Goal: Information Seeking & Learning: Compare options

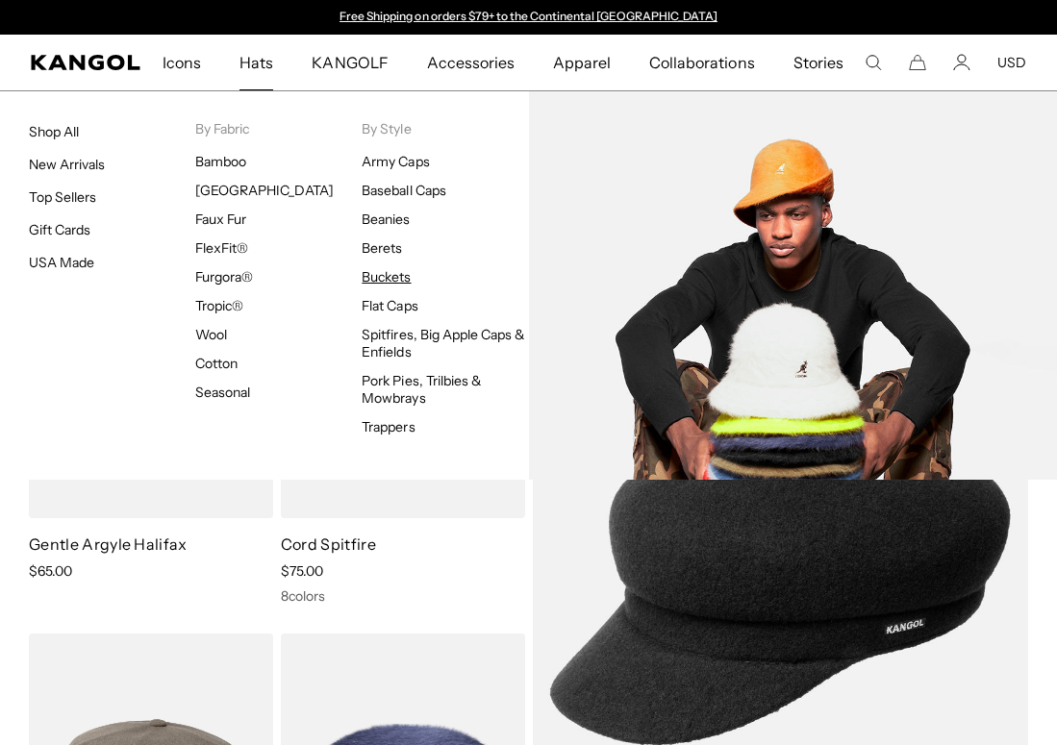
click at [398, 277] on link "Buckets" at bounding box center [386, 276] width 49 height 17
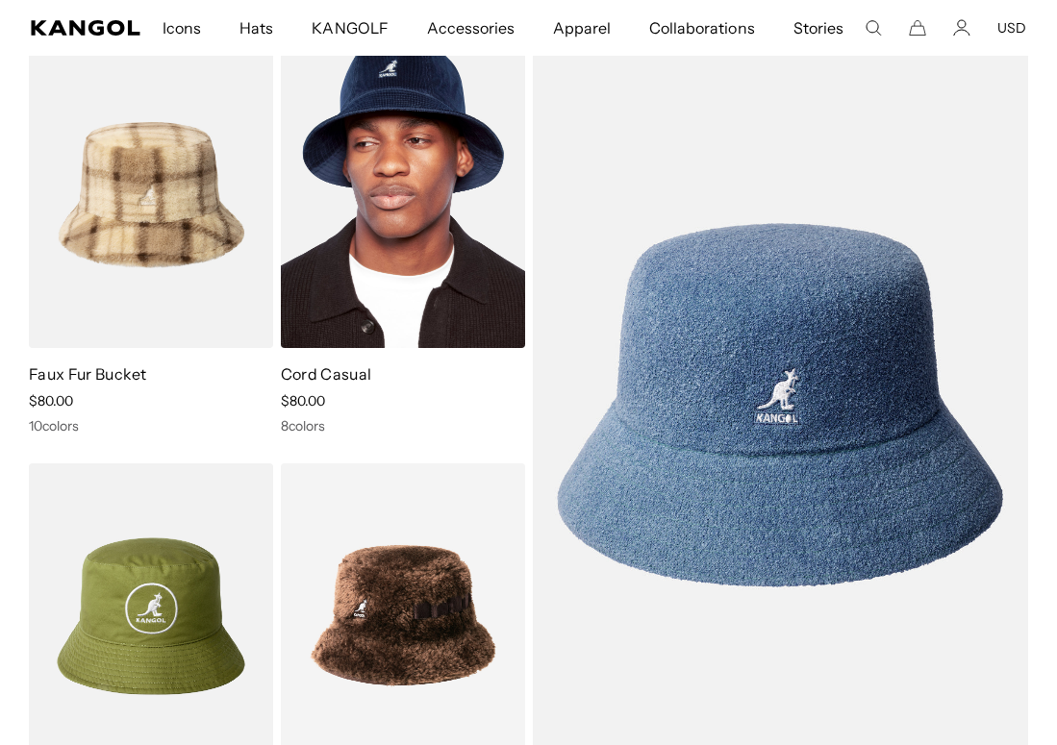
click at [463, 240] on img at bounding box center [403, 194] width 244 height 307
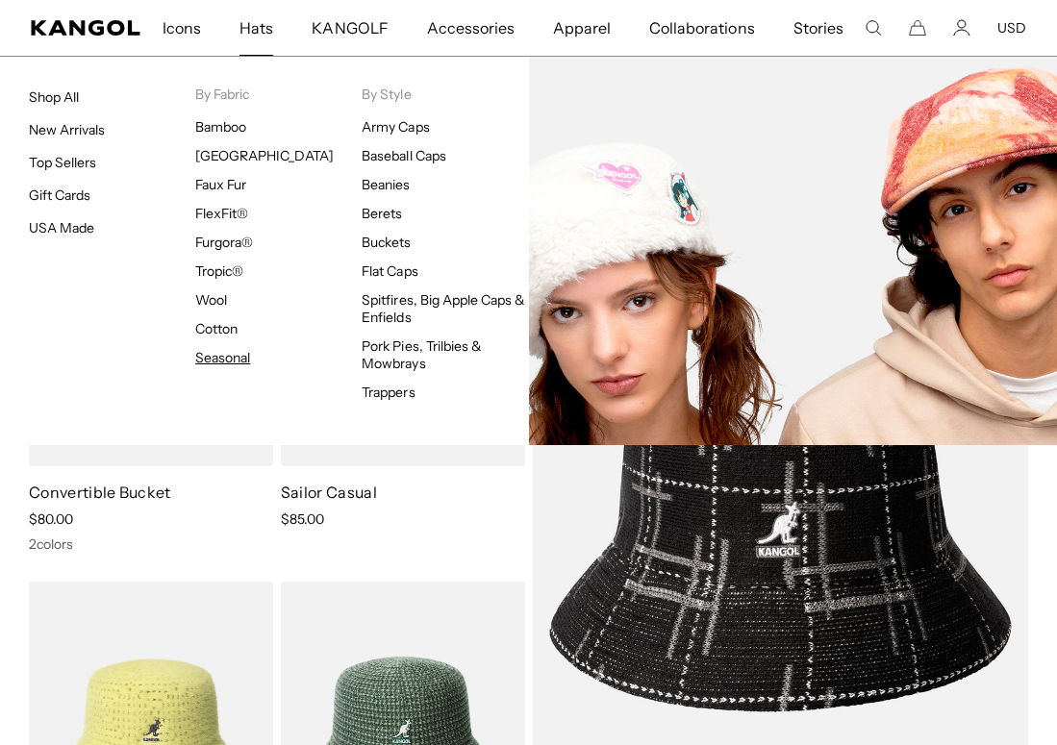
scroll to position [0, 396]
click at [217, 355] on link "Seasonal" at bounding box center [222, 357] width 55 height 17
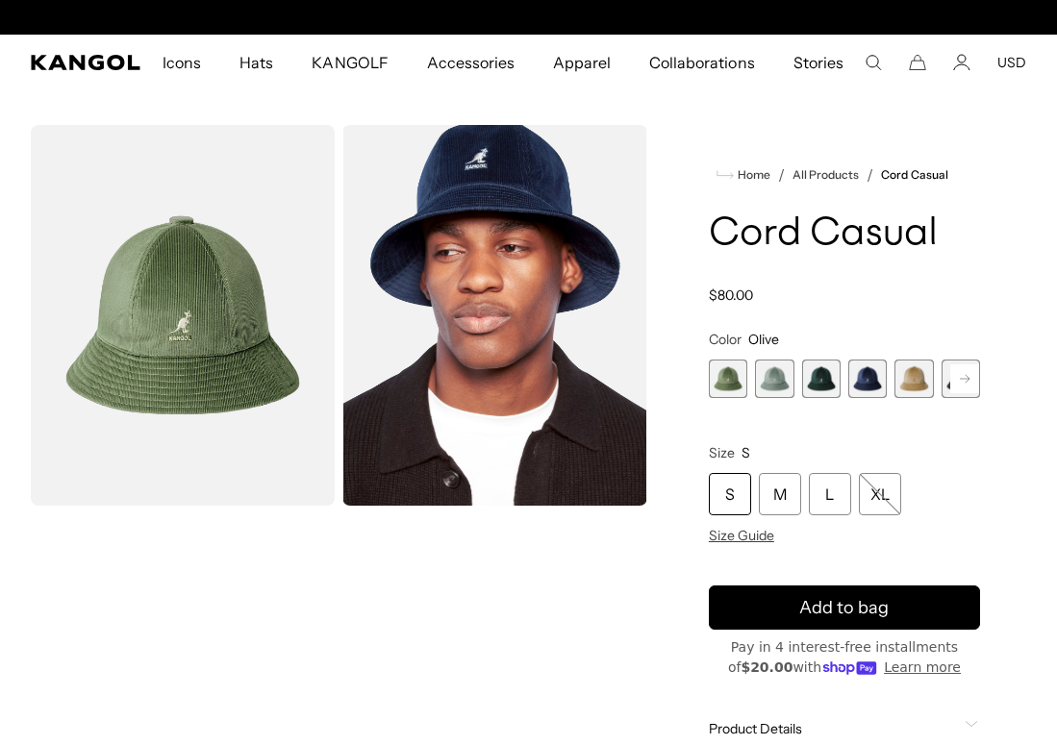
scroll to position [0, 396]
click at [964, 381] on rect at bounding box center [964, 379] width 29 height 29
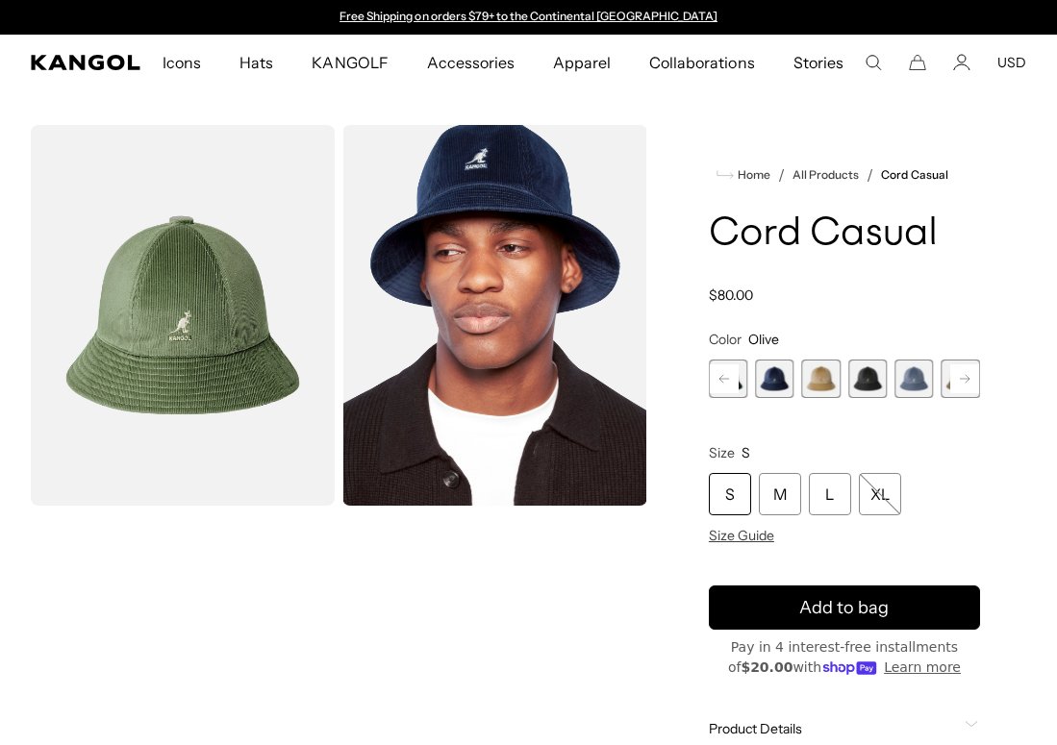
click at [964, 381] on rect at bounding box center [964, 379] width 29 height 29
click at [964, 381] on span "9 of 9" at bounding box center [961, 379] width 38 height 38
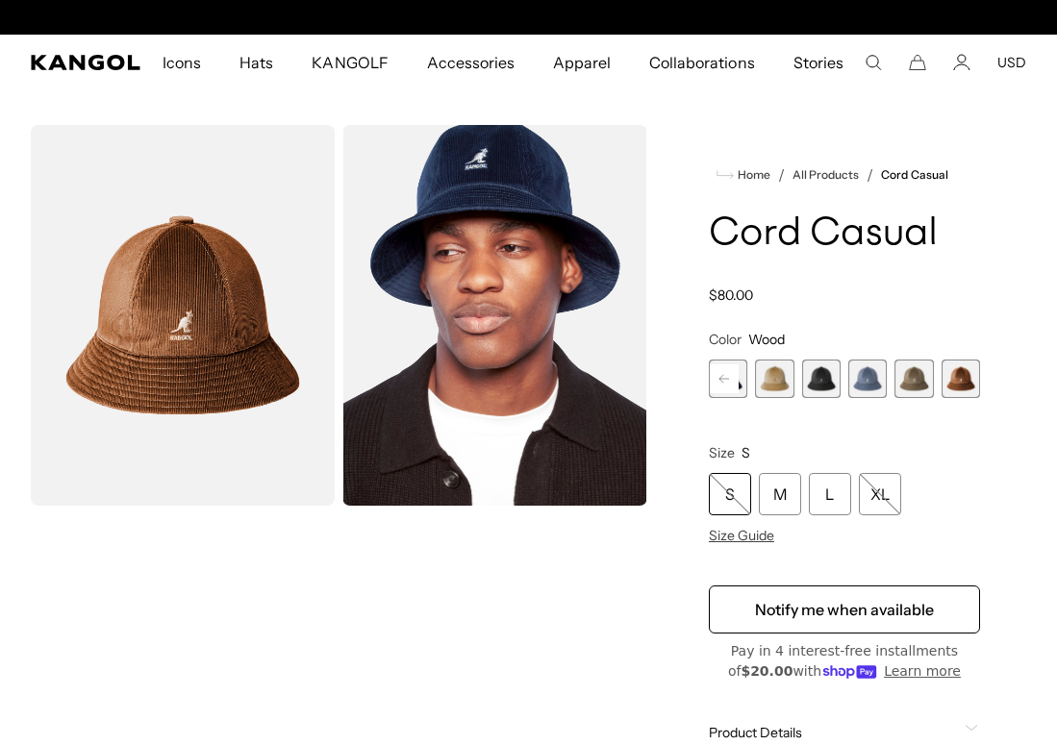
scroll to position [0, 396]
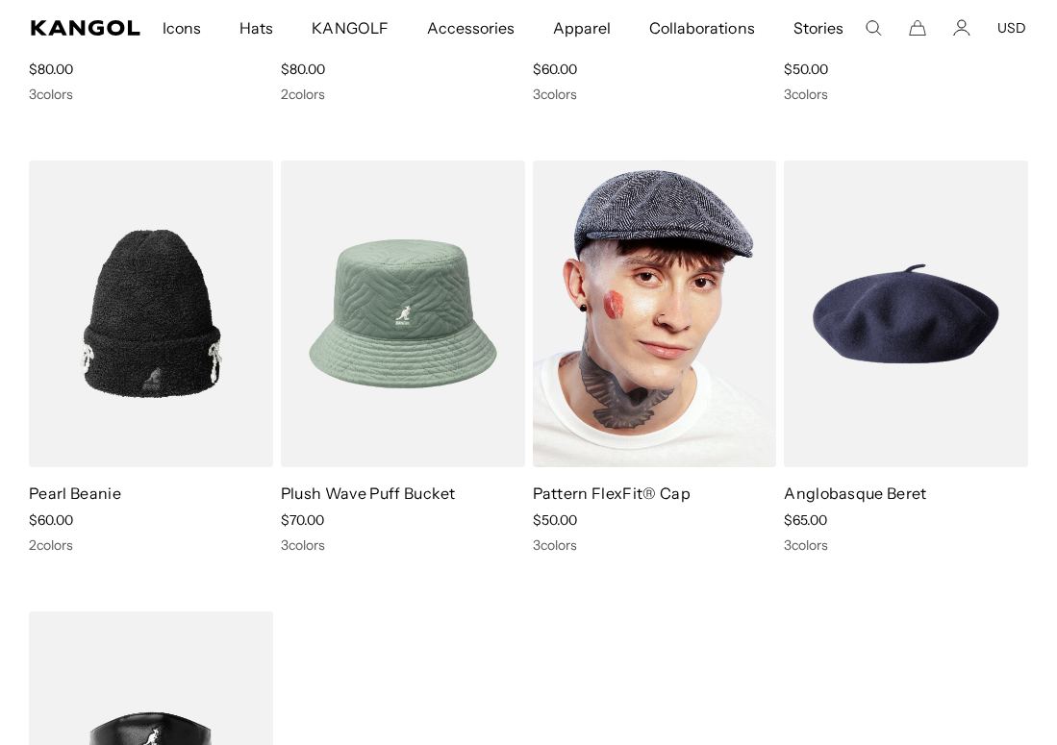
click at [711, 382] on img at bounding box center [655, 314] width 244 height 307
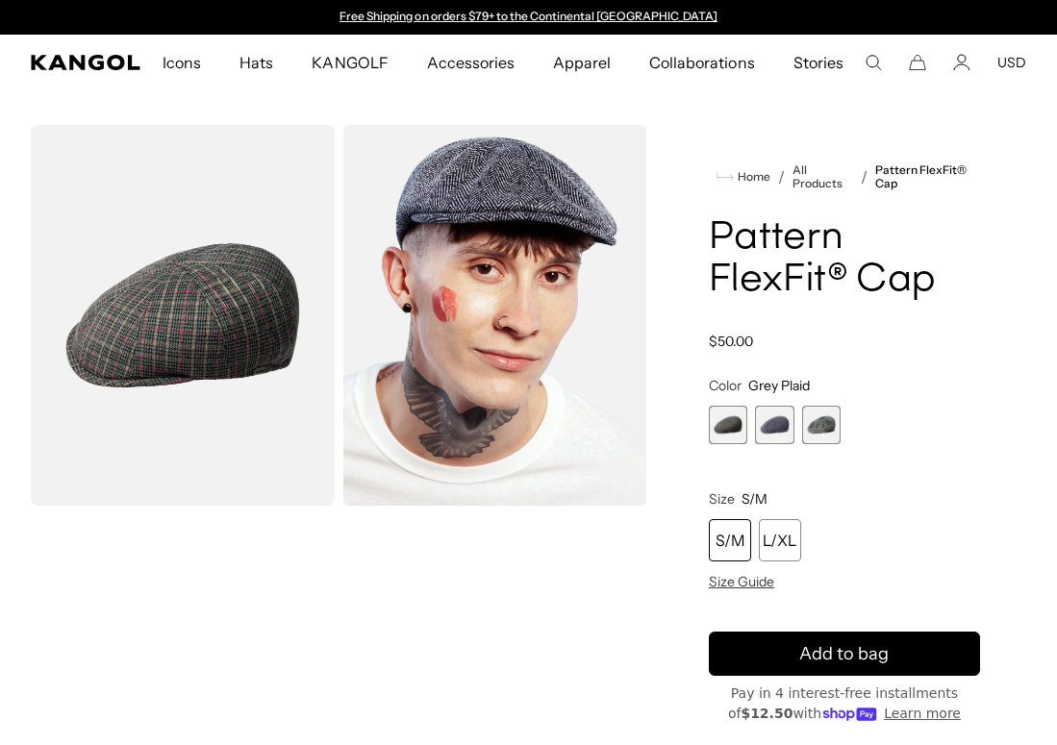
click at [766, 429] on span "2 of 3" at bounding box center [774, 425] width 38 height 38
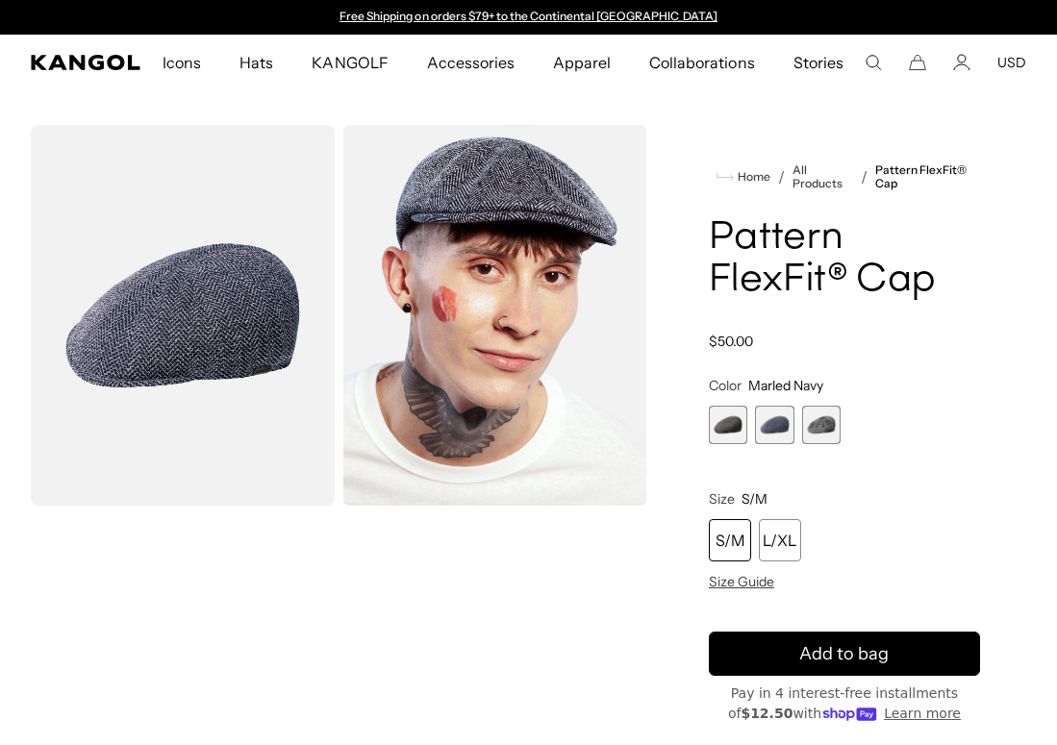
click at [811, 435] on span "3 of 3" at bounding box center [821, 425] width 38 height 38
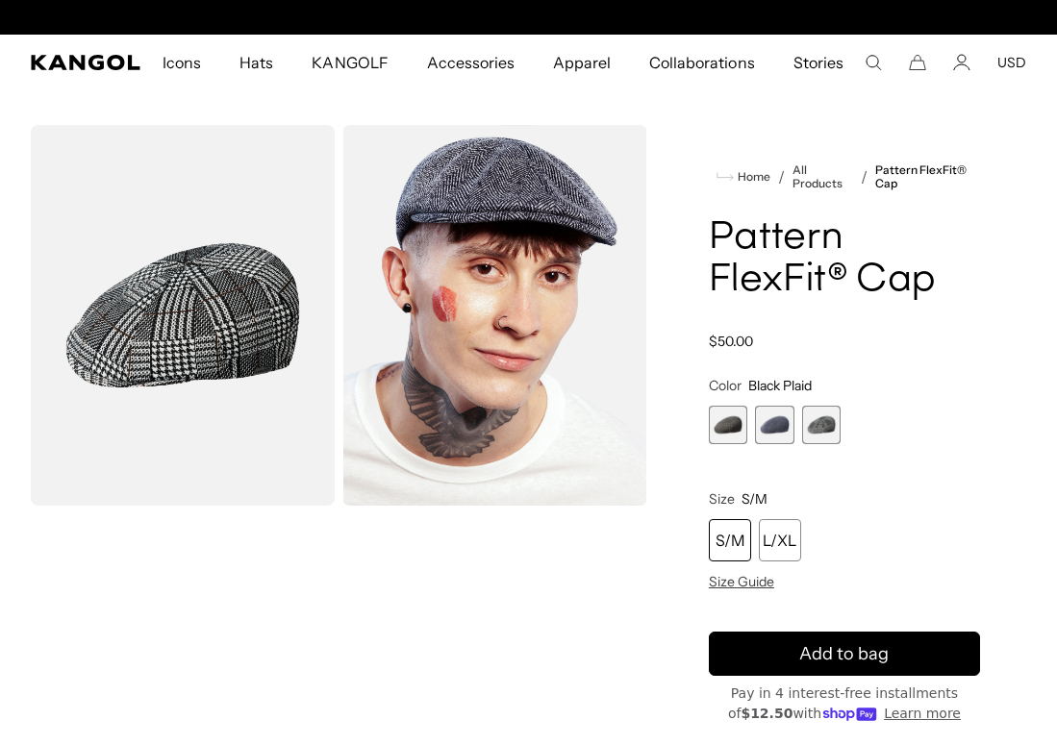
scroll to position [0, 396]
click at [782, 425] on span "2 of 3" at bounding box center [774, 425] width 38 height 38
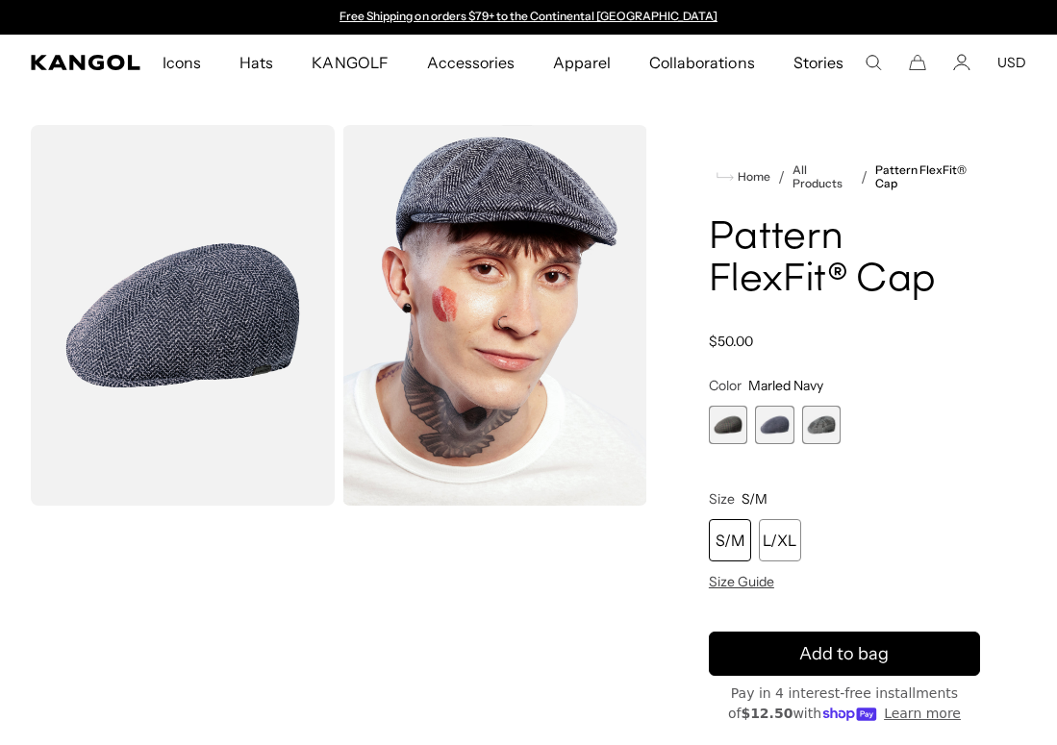
click at [736, 428] on span "1 of 3" at bounding box center [728, 425] width 38 height 38
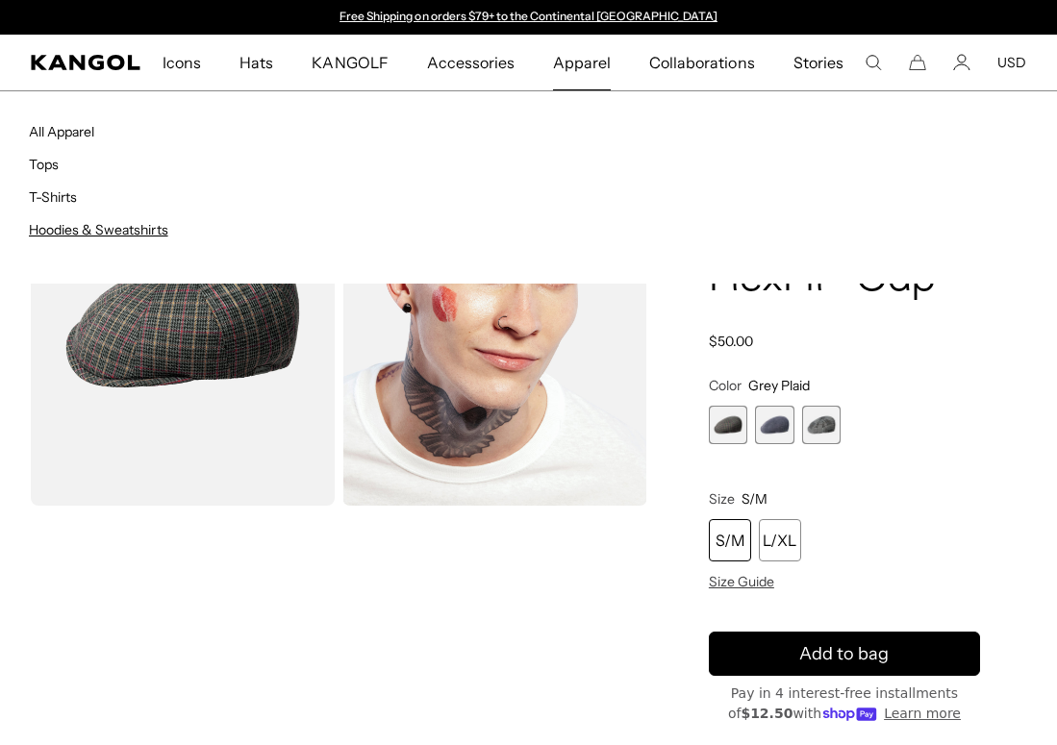
click at [136, 224] on link "Hoodies & Sweatshirts" at bounding box center [98, 229] width 139 height 17
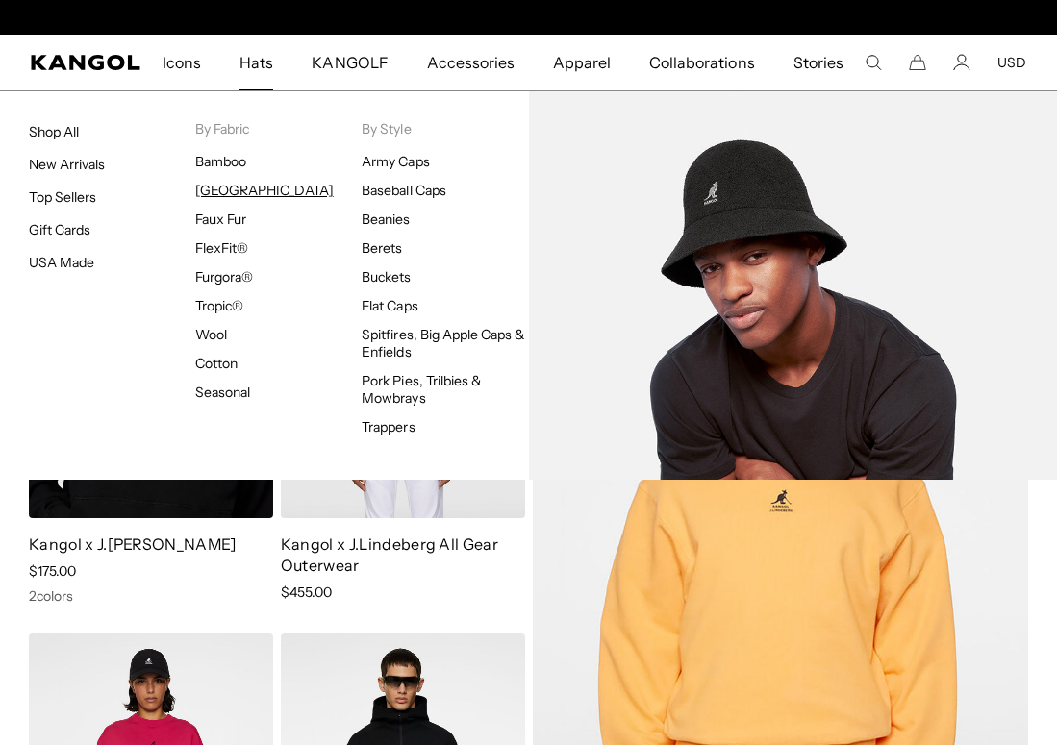
scroll to position [0, 396]
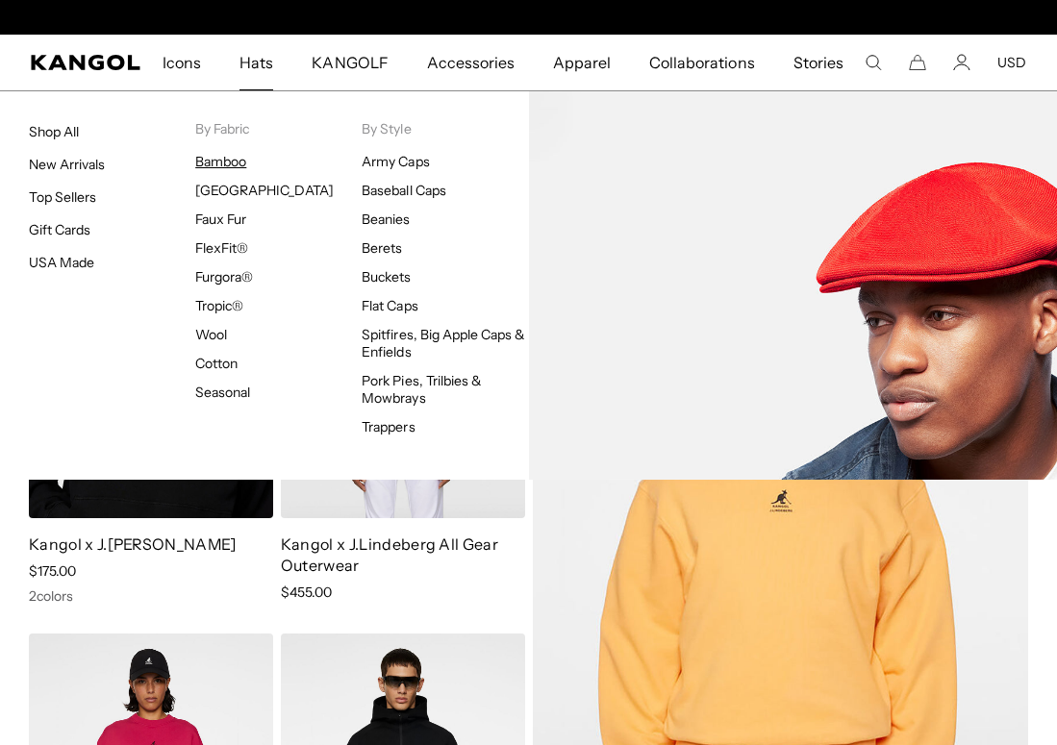
click at [222, 165] on link "Bamboo" at bounding box center [220, 161] width 51 height 17
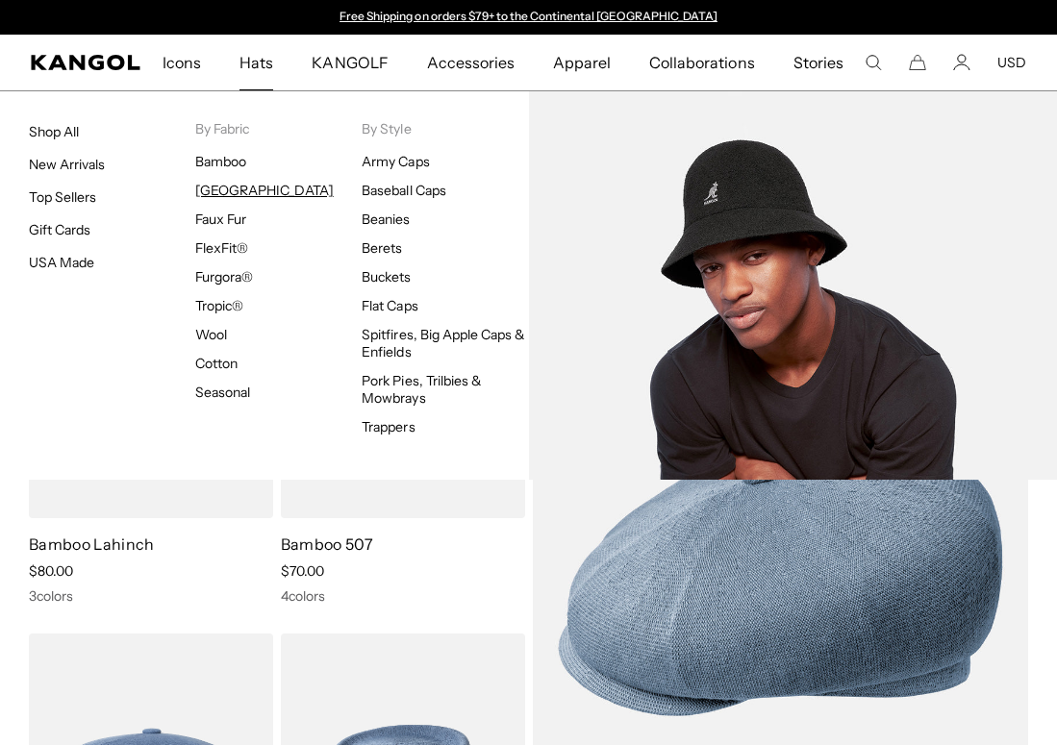
click at [226, 194] on link "[GEOGRAPHIC_DATA]" at bounding box center [264, 190] width 138 height 17
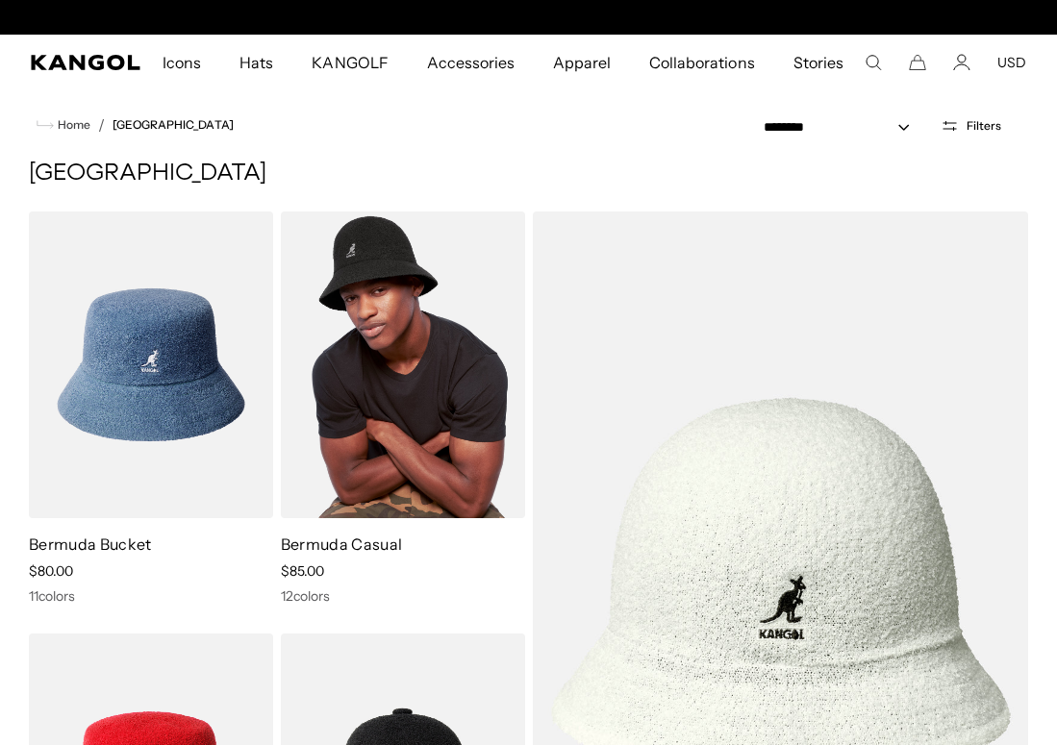
scroll to position [0, 396]
click at [429, 282] on img at bounding box center [403, 365] width 244 height 307
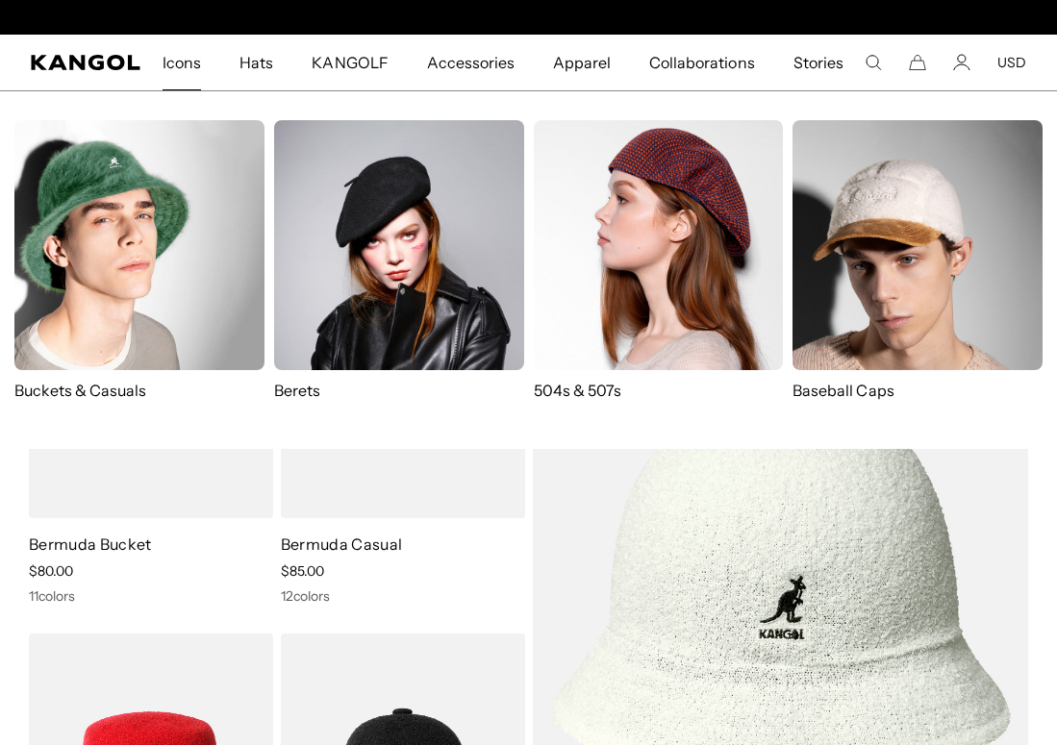
scroll to position [0, 0]
click at [347, 213] on img at bounding box center [399, 245] width 250 height 250
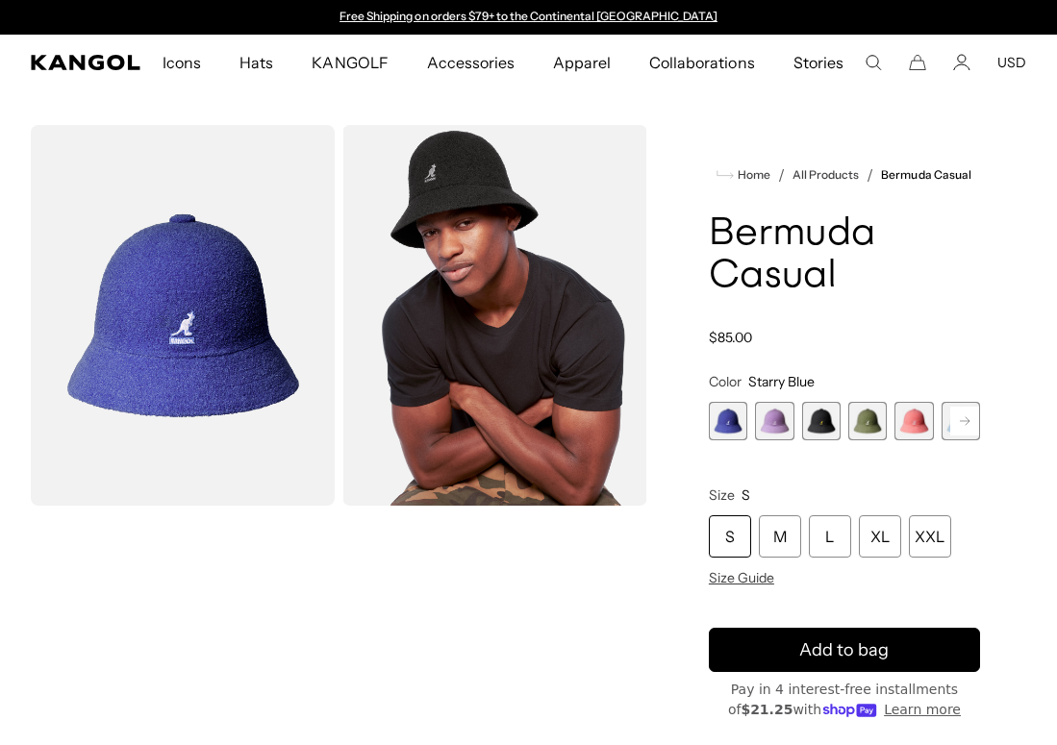
click at [919, 426] on span "5 of 12" at bounding box center [914, 421] width 38 height 38
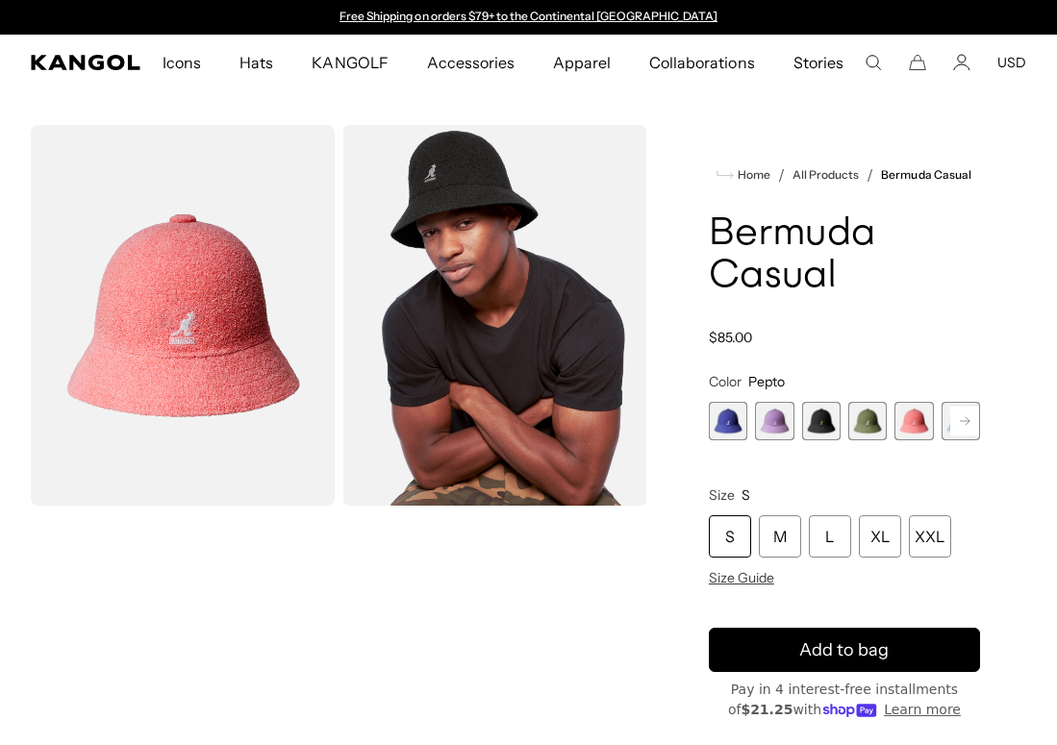
click at [965, 425] on rect at bounding box center [964, 421] width 29 height 29
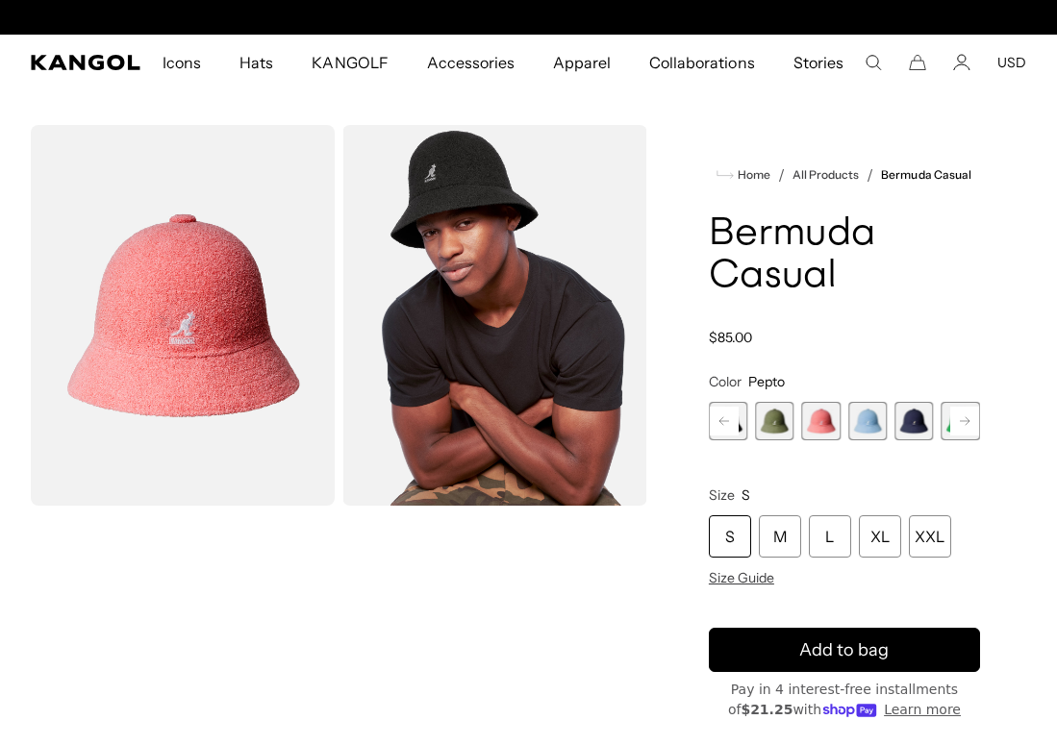
scroll to position [0, 396]
click at [965, 425] on rect at bounding box center [964, 421] width 29 height 29
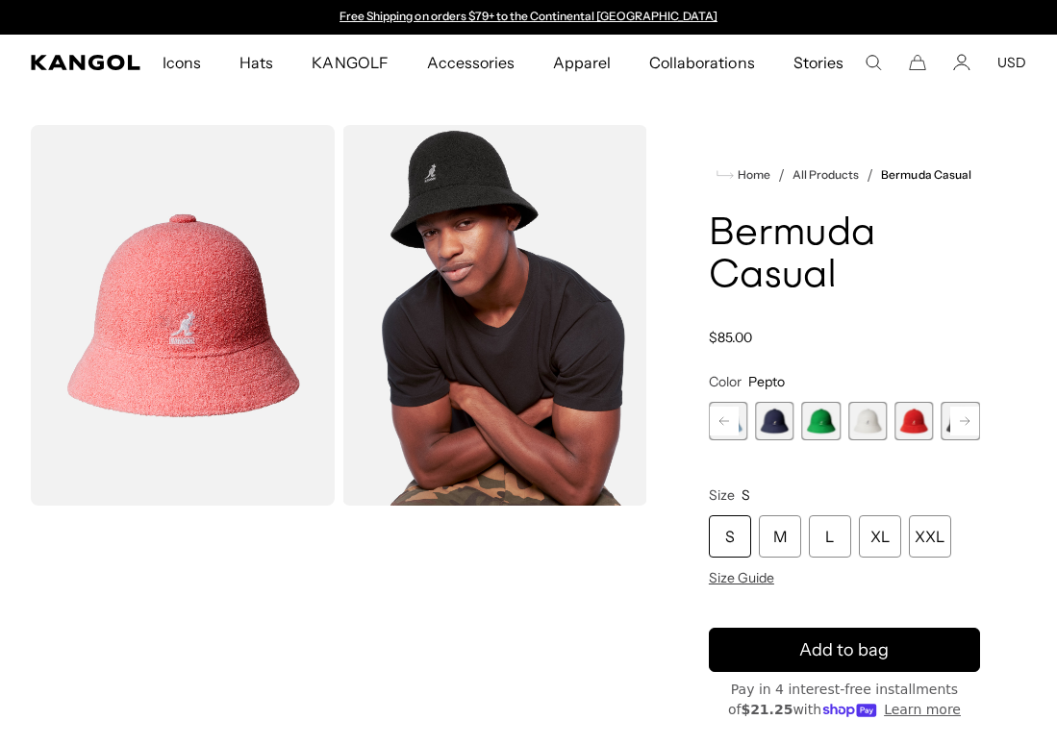
click at [965, 425] on rect at bounding box center [964, 421] width 29 height 29
click at [965, 425] on span "12 of 12" at bounding box center [961, 421] width 38 height 38
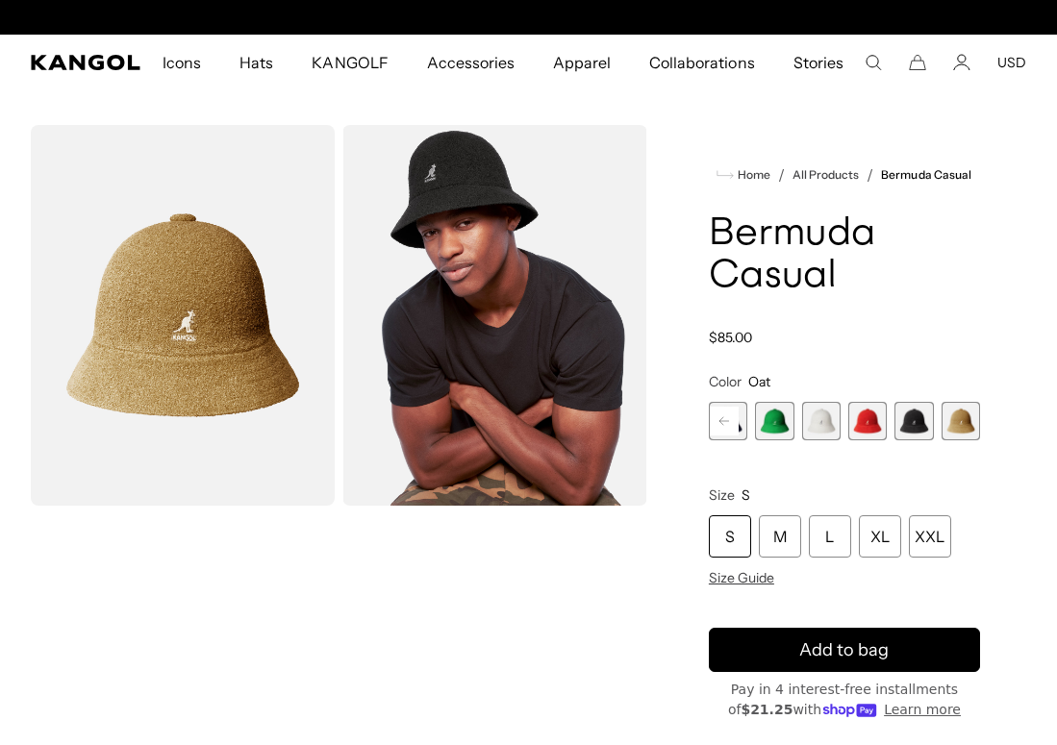
scroll to position [0, 396]
click at [913, 422] on span "11 of 12" at bounding box center [914, 421] width 38 height 38
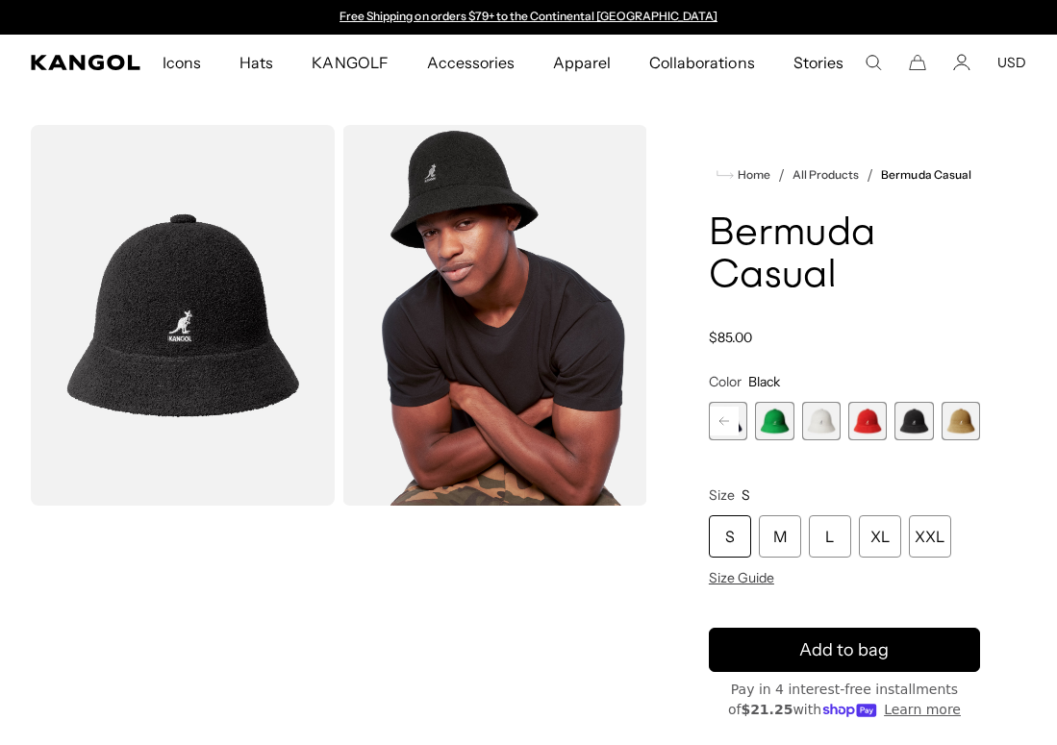
click at [870, 421] on span "10 of 12" at bounding box center [867, 421] width 38 height 38
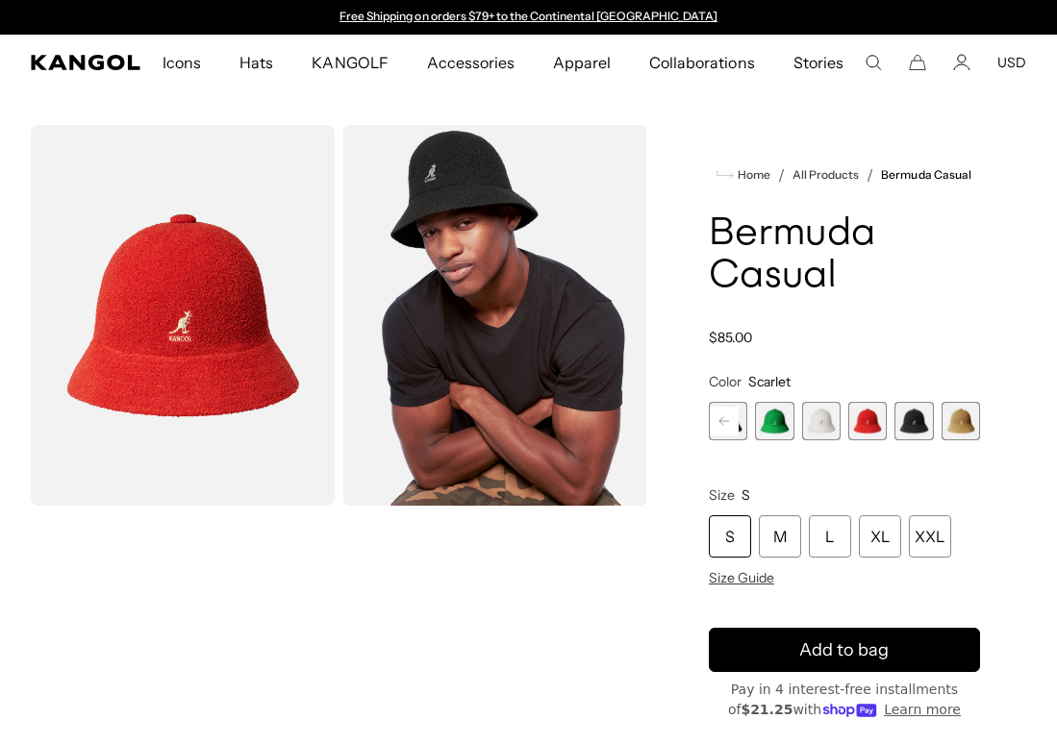
click at [783, 422] on span "8 of 12" at bounding box center [774, 421] width 38 height 38
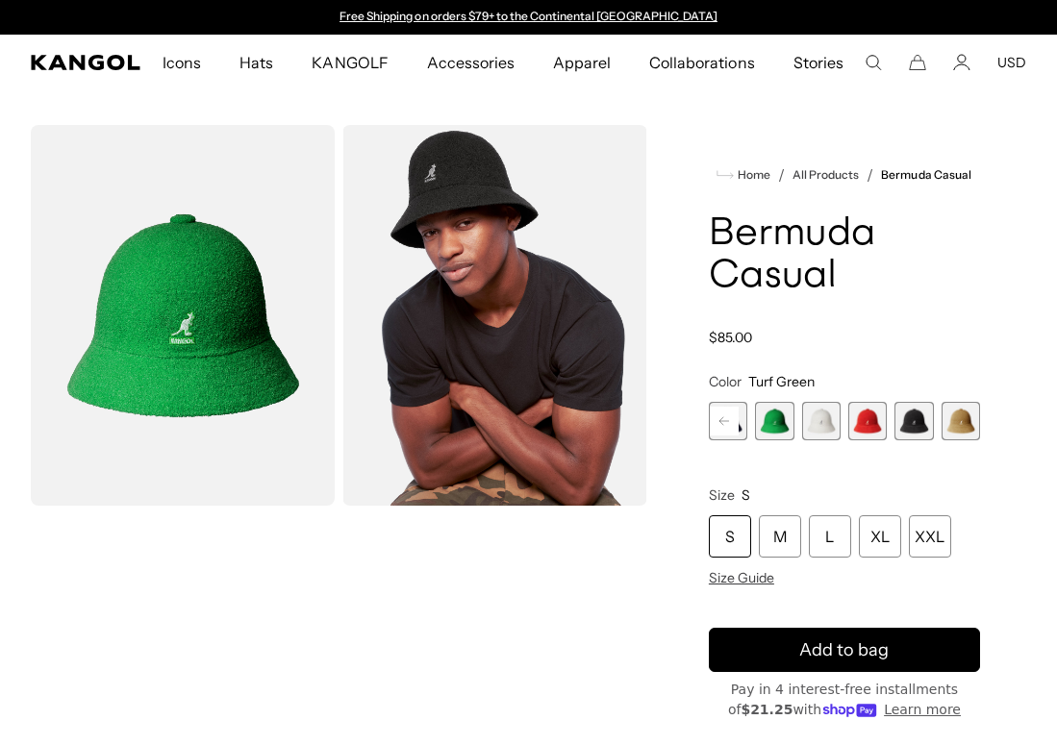
click at [718, 420] on rect at bounding box center [724, 421] width 29 height 29
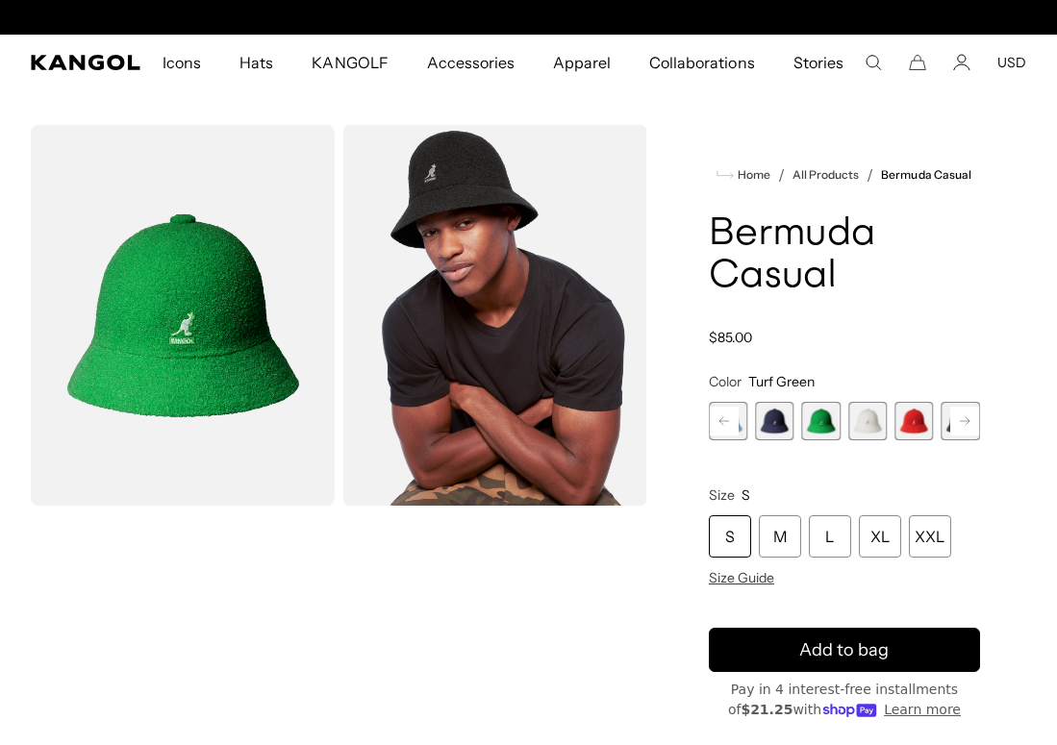
scroll to position [0, 396]
click at [722, 424] on icon at bounding box center [724, 421] width 10 height 8
click at [775, 423] on span "6 of 12" at bounding box center [774, 421] width 38 height 38
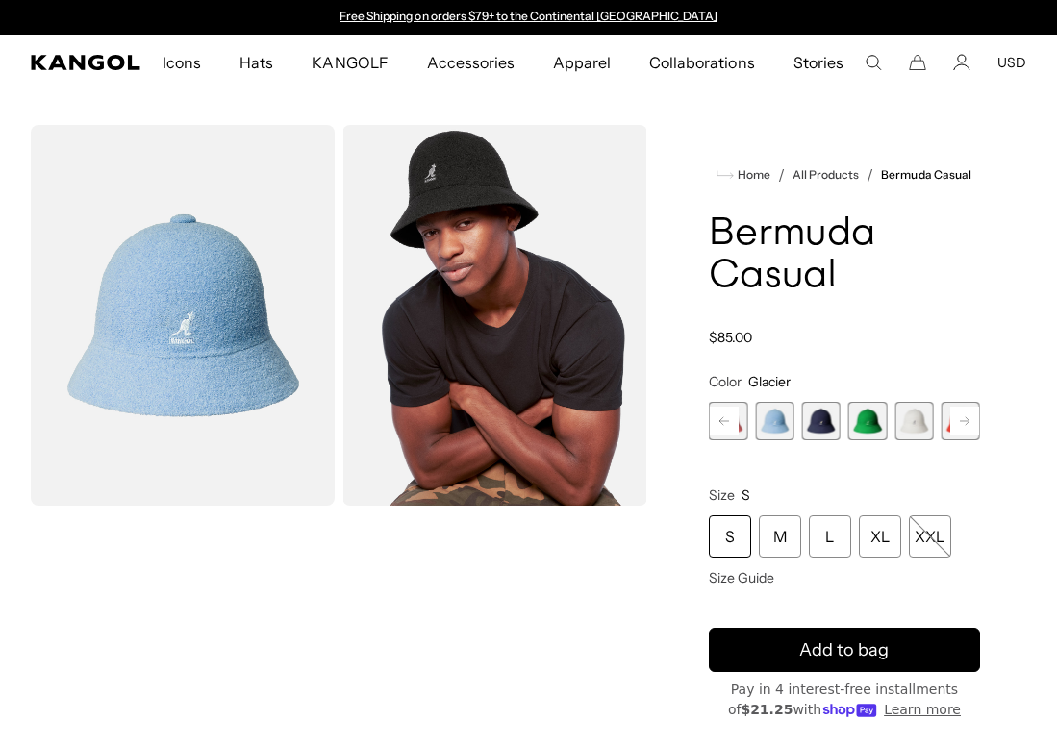
click at [830, 423] on span "7 of 12" at bounding box center [821, 421] width 38 height 38
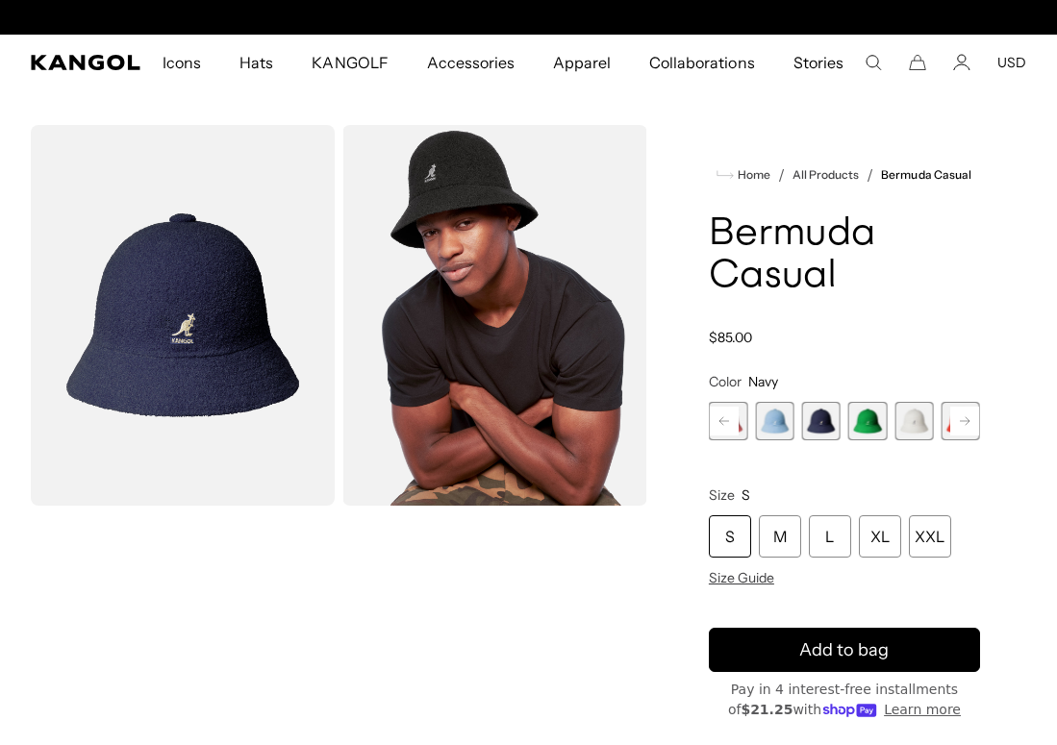
click at [724, 423] on rect at bounding box center [724, 421] width 29 height 29
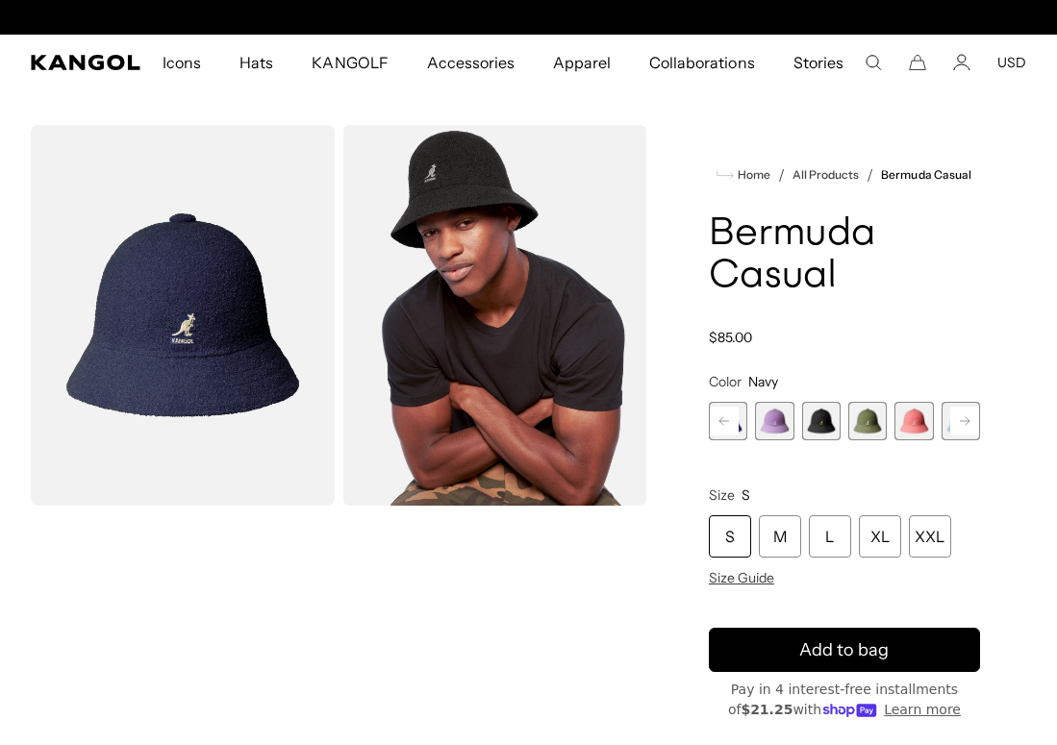
scroll to position [0, 0]
click at [734, 430] on span "1 of 12" at bounding box center [728, 421] width 38 height 38
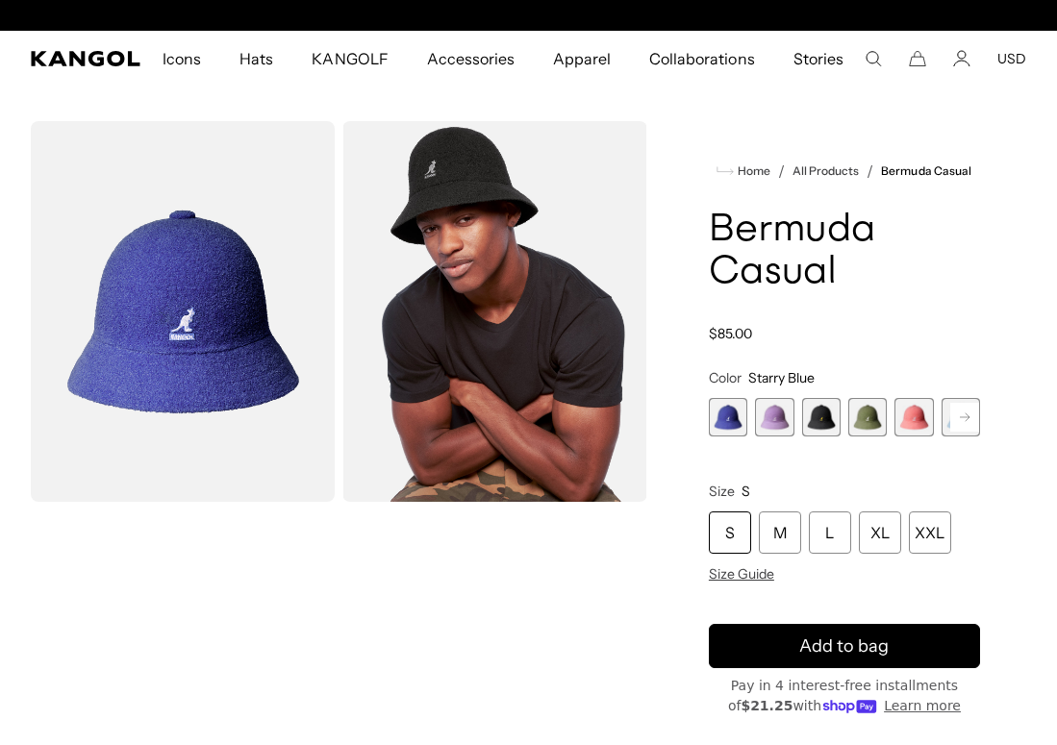
scroll to position [0, 396]
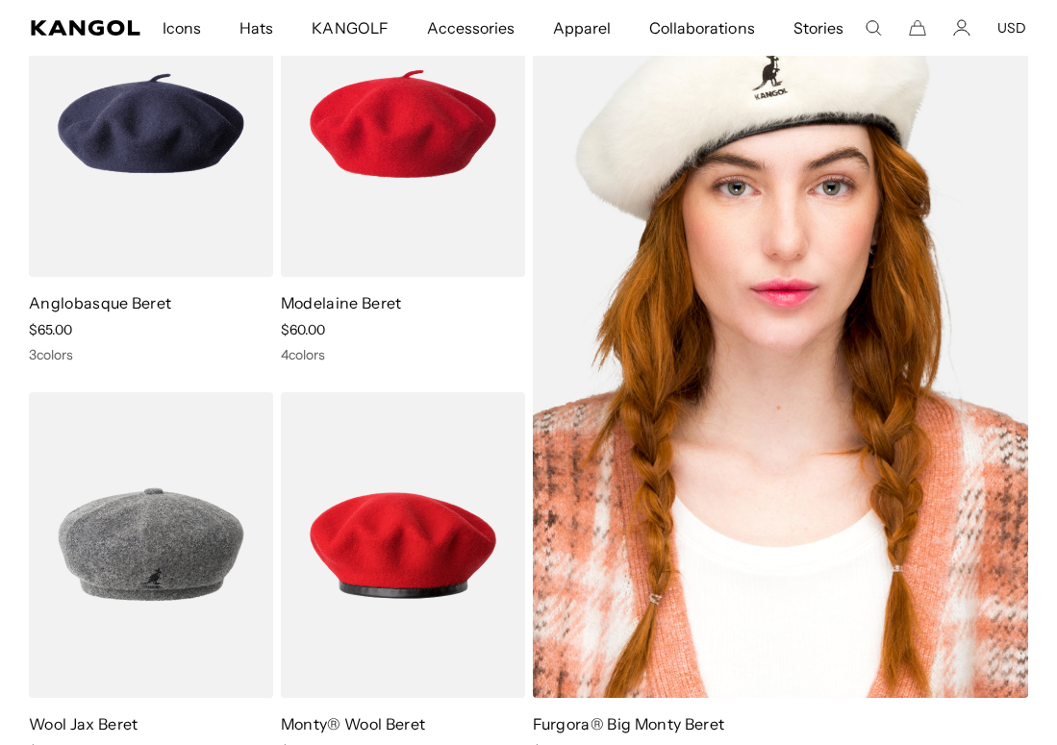
scroll to position [0, 396]
click at [943, 170] on img at bounding box center [781, 334] width 496 height 728
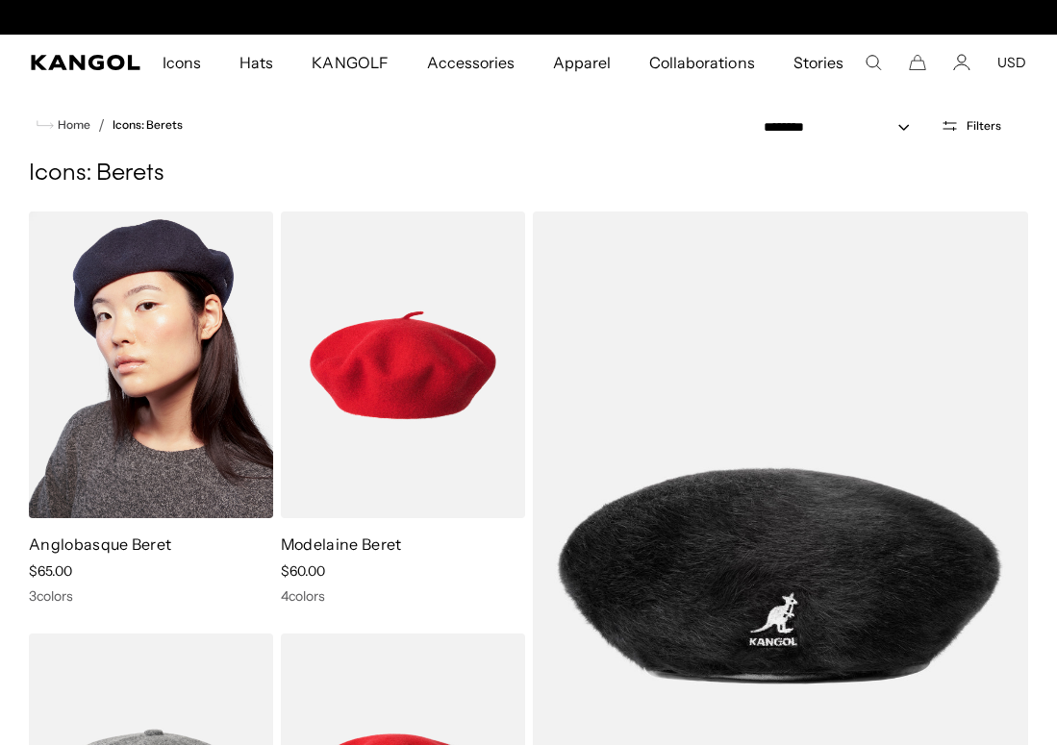
scroll to position [0, 0]
click at [194, 366] on img at bounding box center [151, 365] width 244 height 307
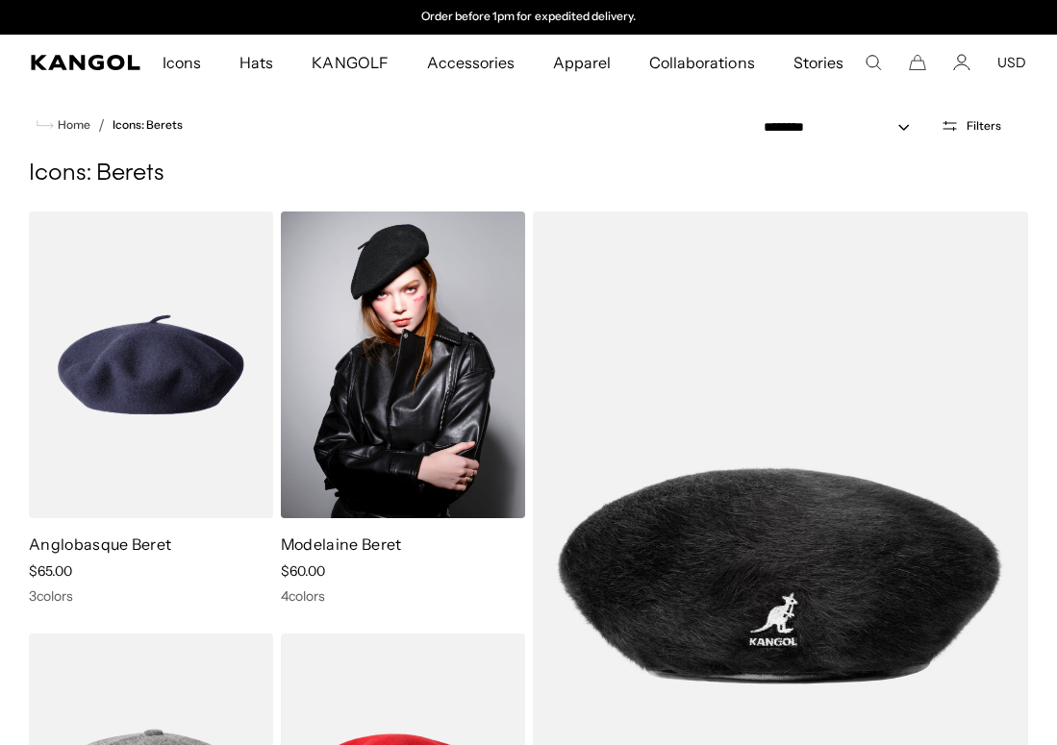
click at [398, 312] on img at bounding box center [403, 365] width 244 height 307
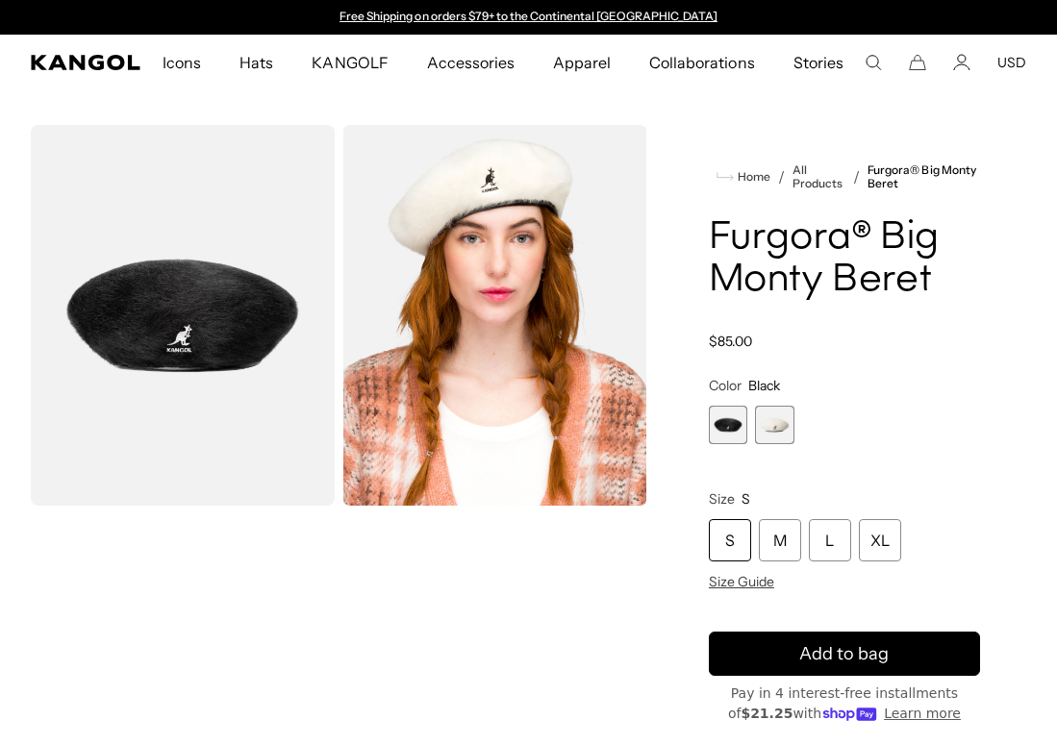
click at [770, 415] on span "2 of 2" at bounding box center [774, 425] width 38 height 38
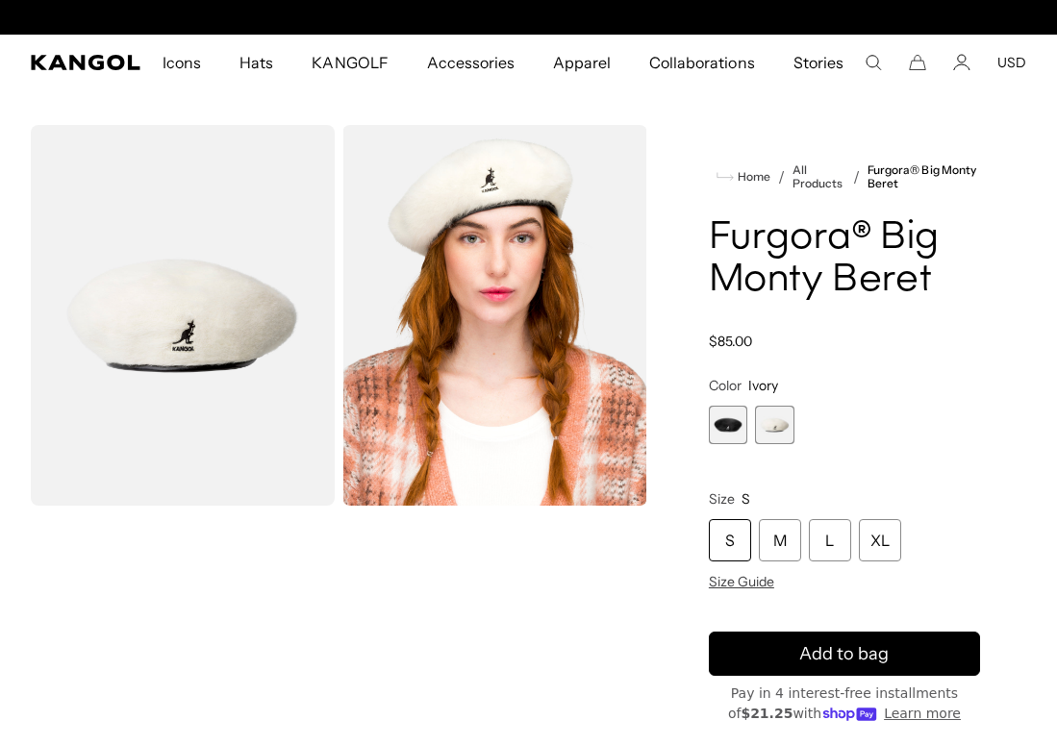
scroll to position [0, 396]
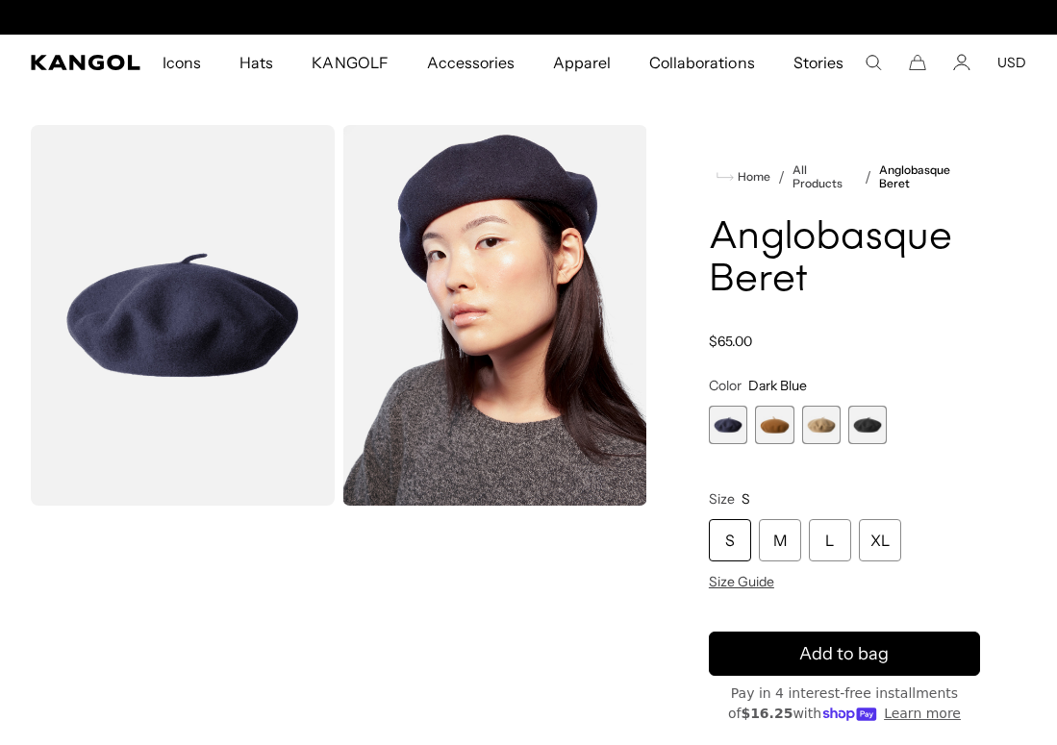
click at [859, 428] on span "4 of 4" at bounding box center [867, 425] width 38 height 38
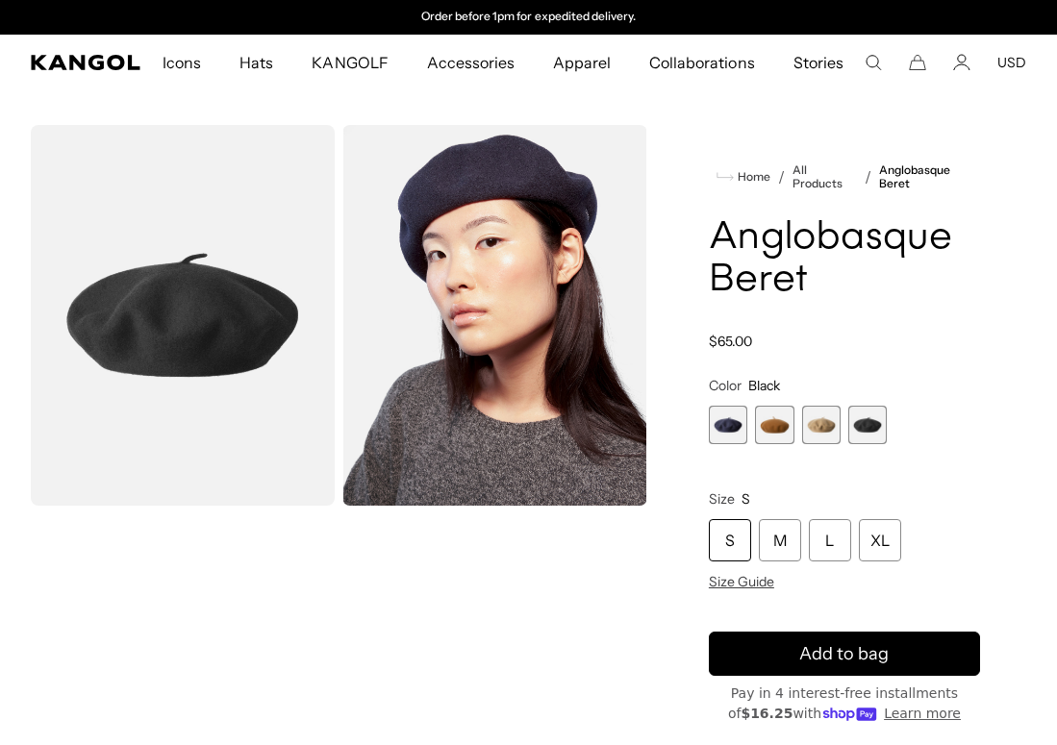
click at [827, 431] on span "3 of 4" at bounding box center [821, 425] width 38 height 38
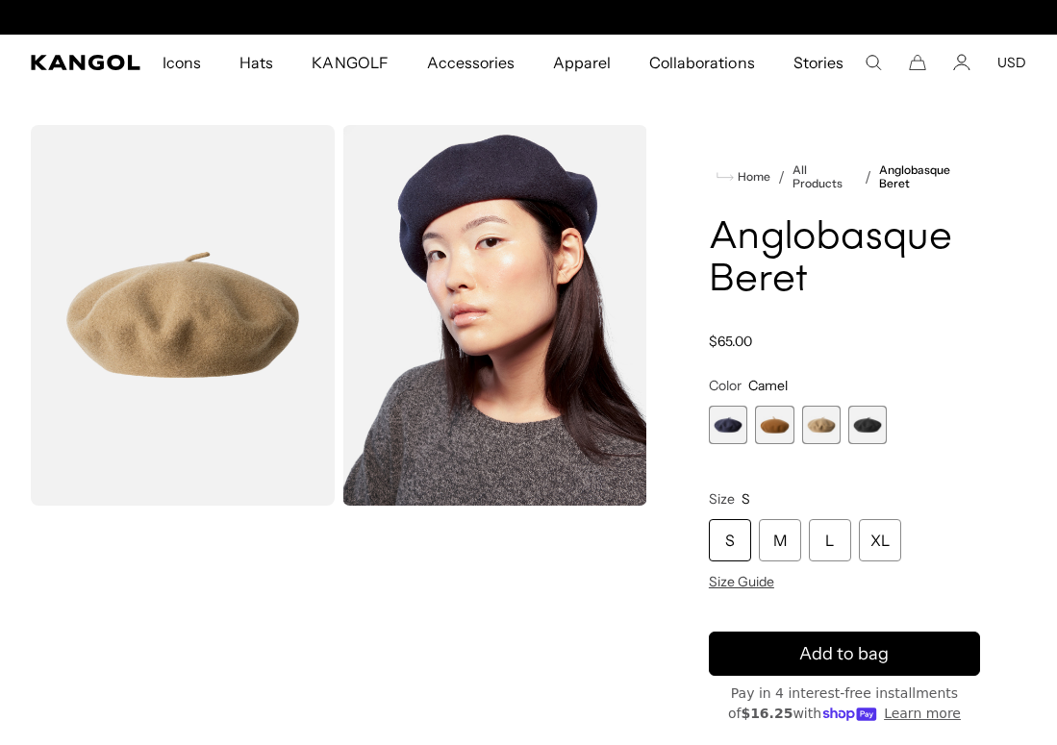
click at [791, 433] on span "2 of 4" at bounding box center [774, 425] width 38 height 38
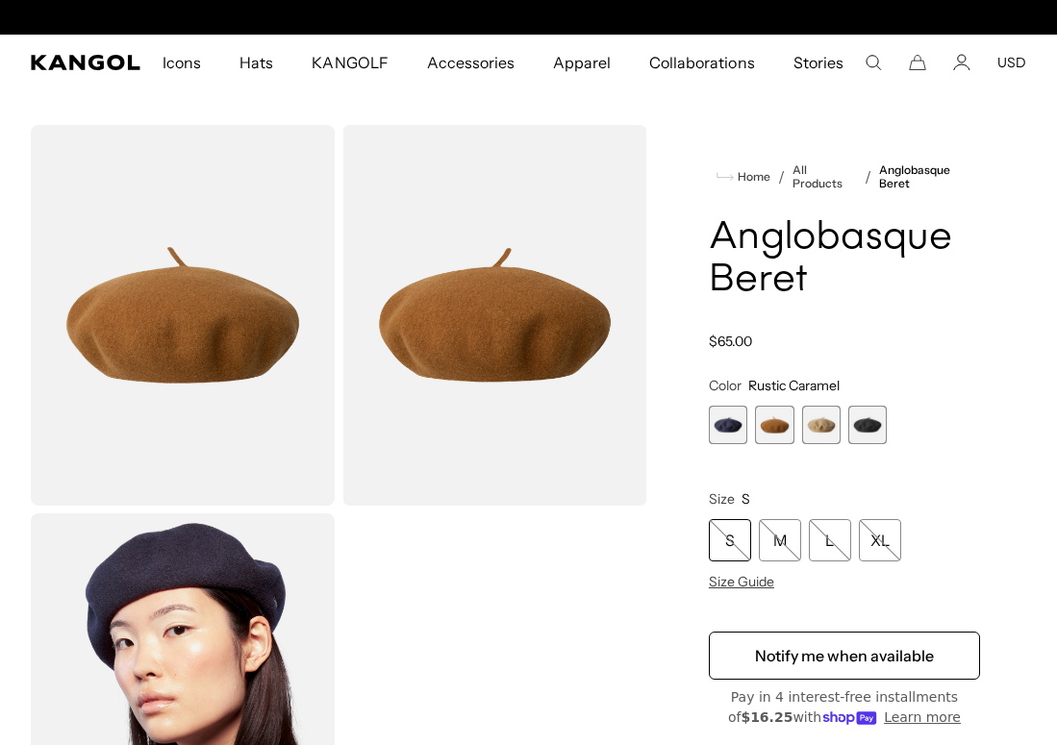
scroll to position [0, 396]
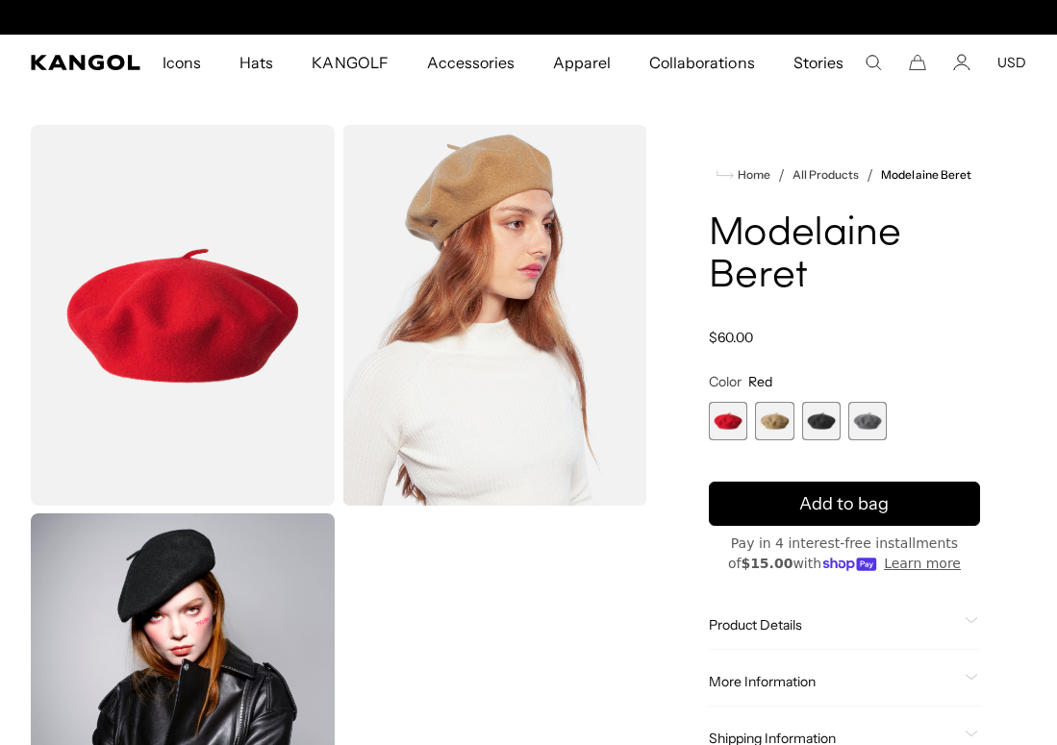
scroll to position [0, 396]
click at [808, 422] on span "3 of 4" at bounding box center [821, 421] width 38 height 38
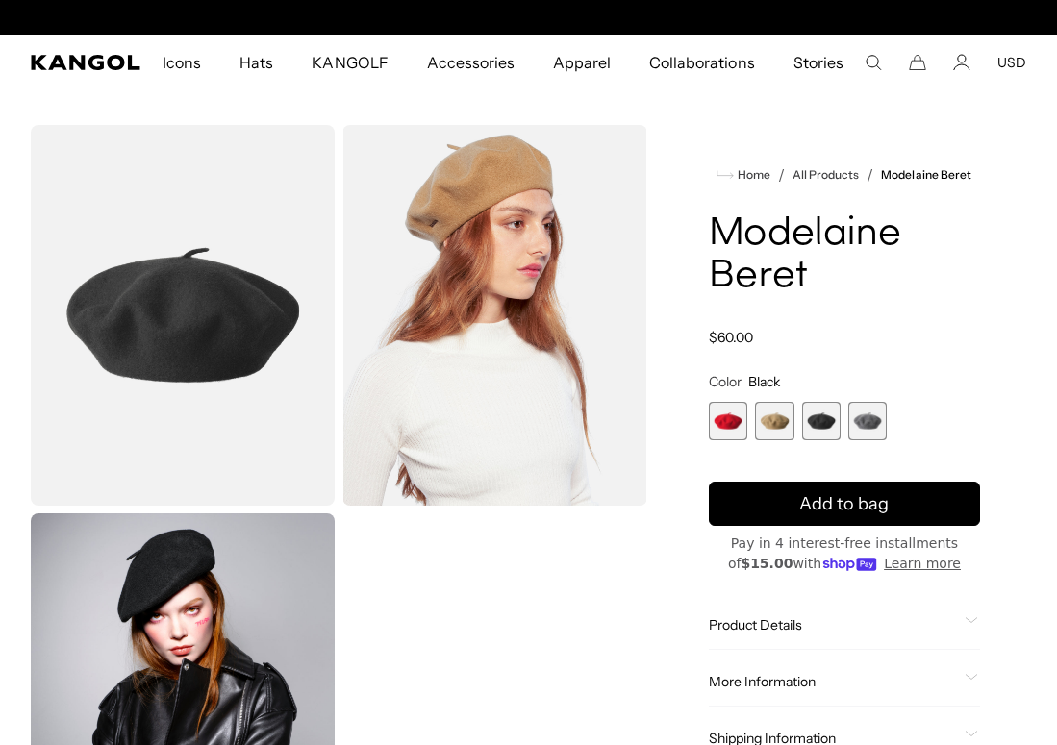
click at [867, 423] on span "4 of 4" at bounding box center [867, 421] width 38 height 38
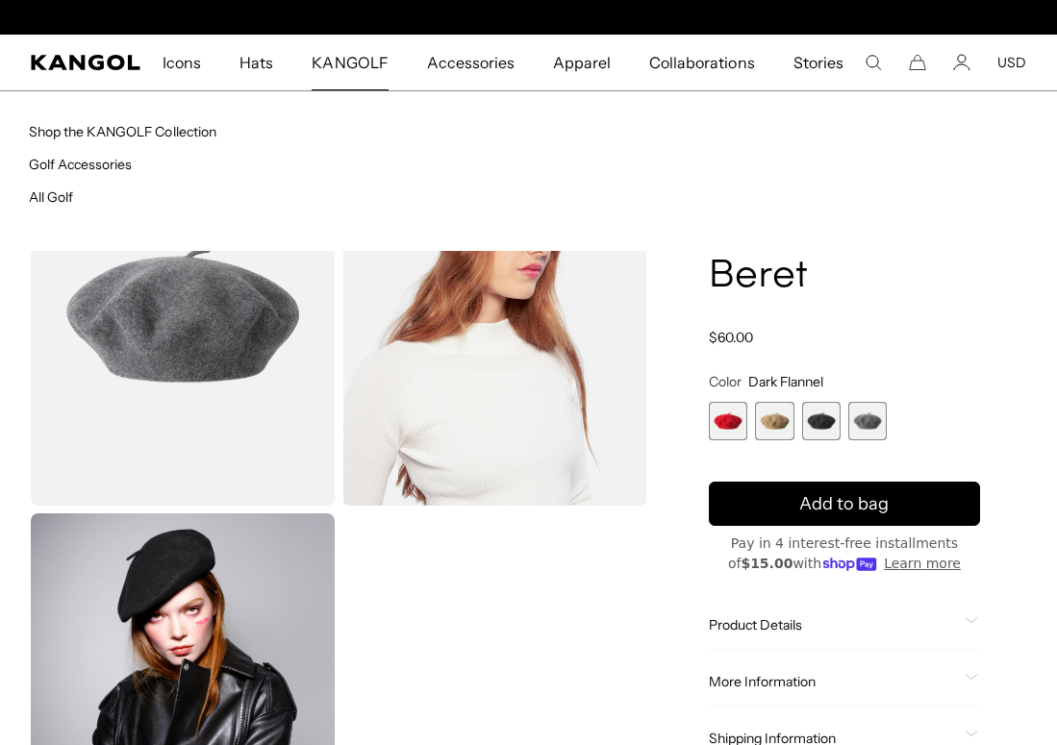
scroll to position [0, 396]
click at [202, 134] on link "Shop the KANGOLF Collection" at bounding box center [123, 131] width 188 height 17
